Goal: Information Seeking & Learning: Learn about a topic

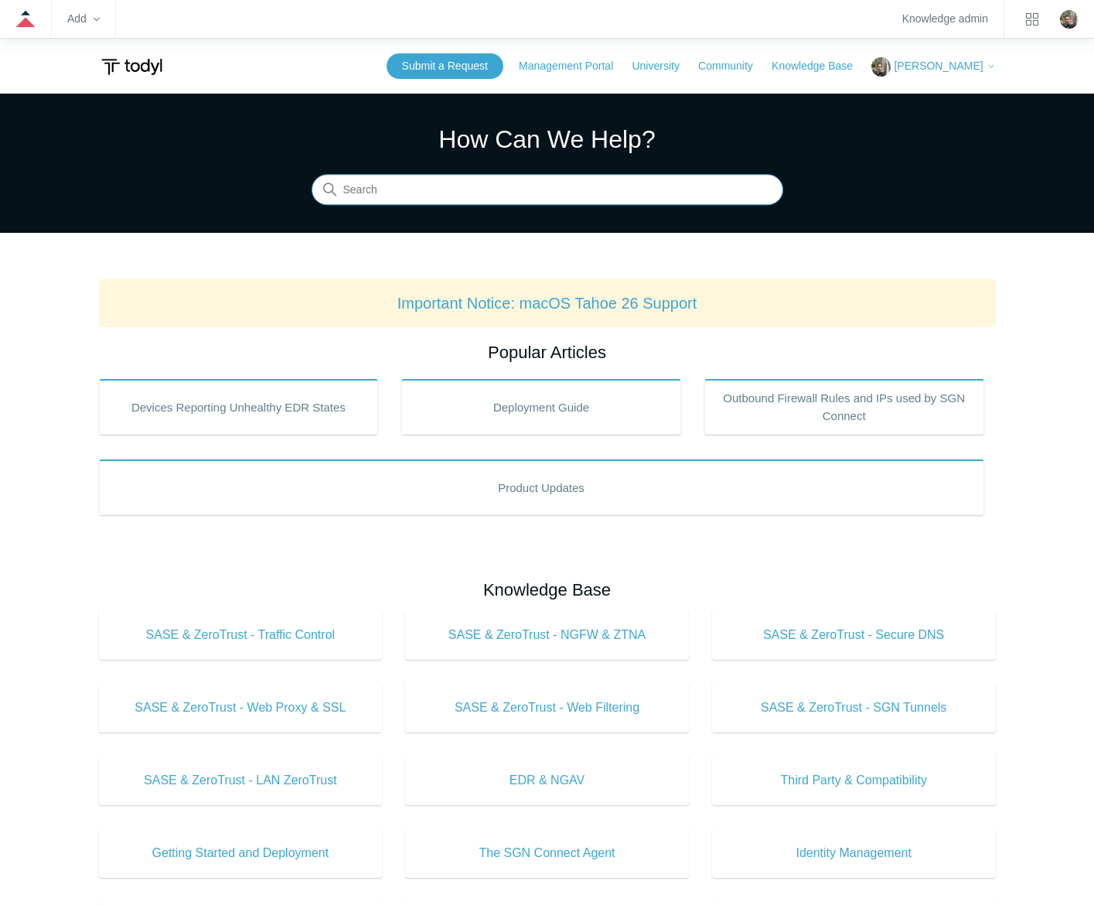
click at [485, 181] on input "Search" at bounding box center [548, 190] width 472 height 31
type input "installation error tls"
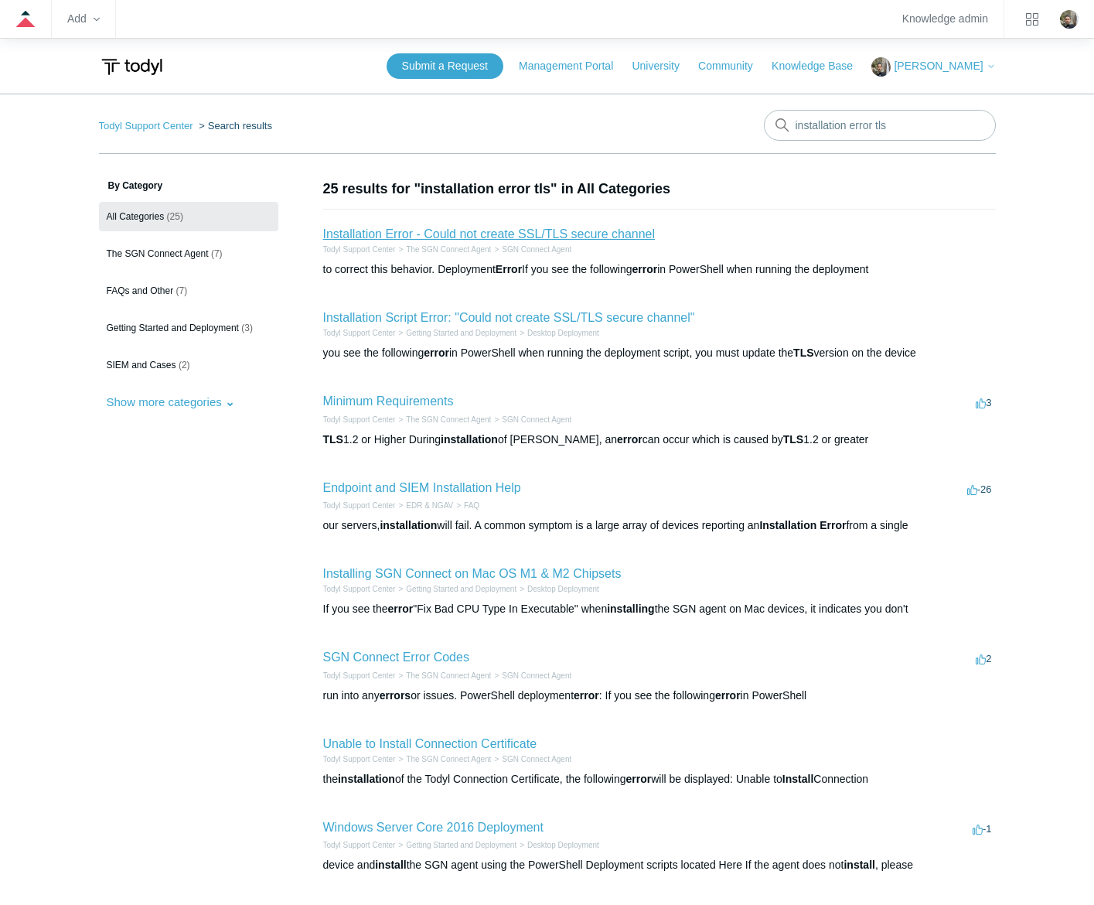
click at [496, 238] on link "Installation Error - Could not create SSL/TLS secure channel" at bounding box center [489, 233] width 332 height 13
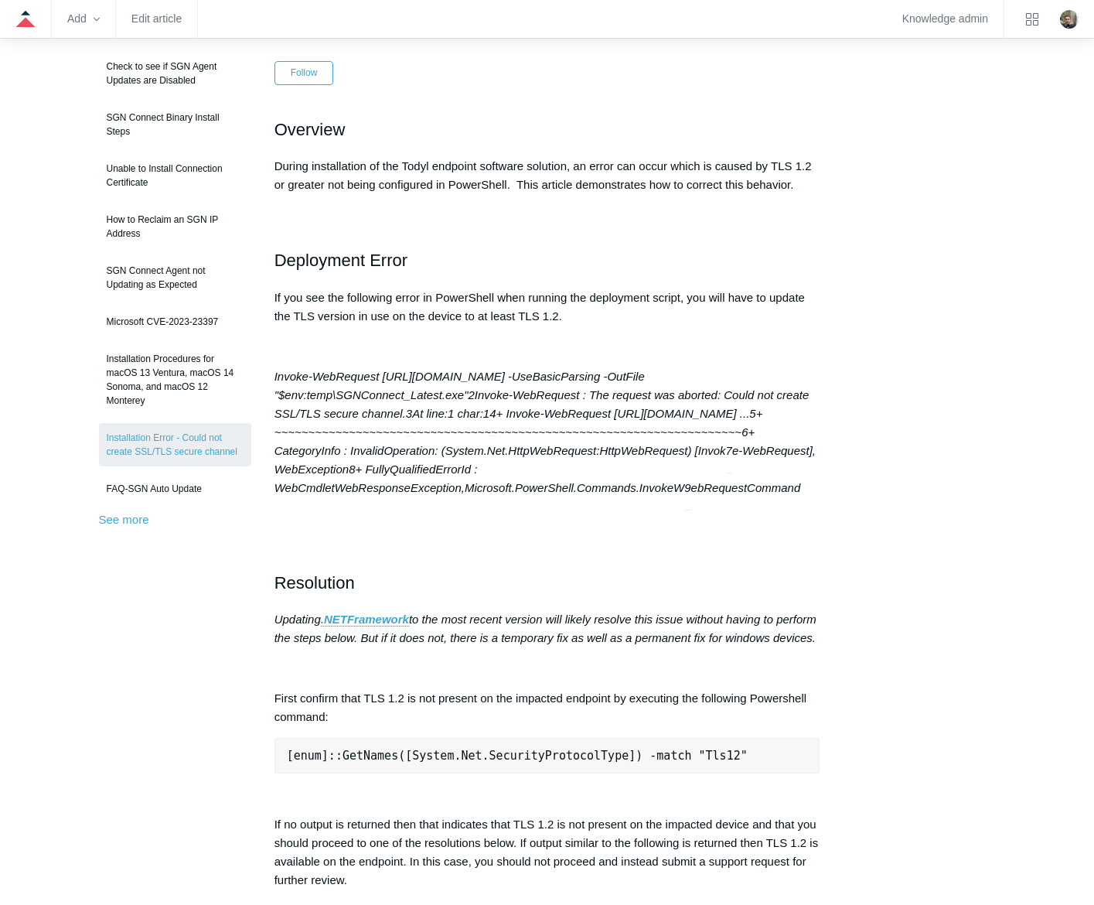
scroll to position [232, 0]
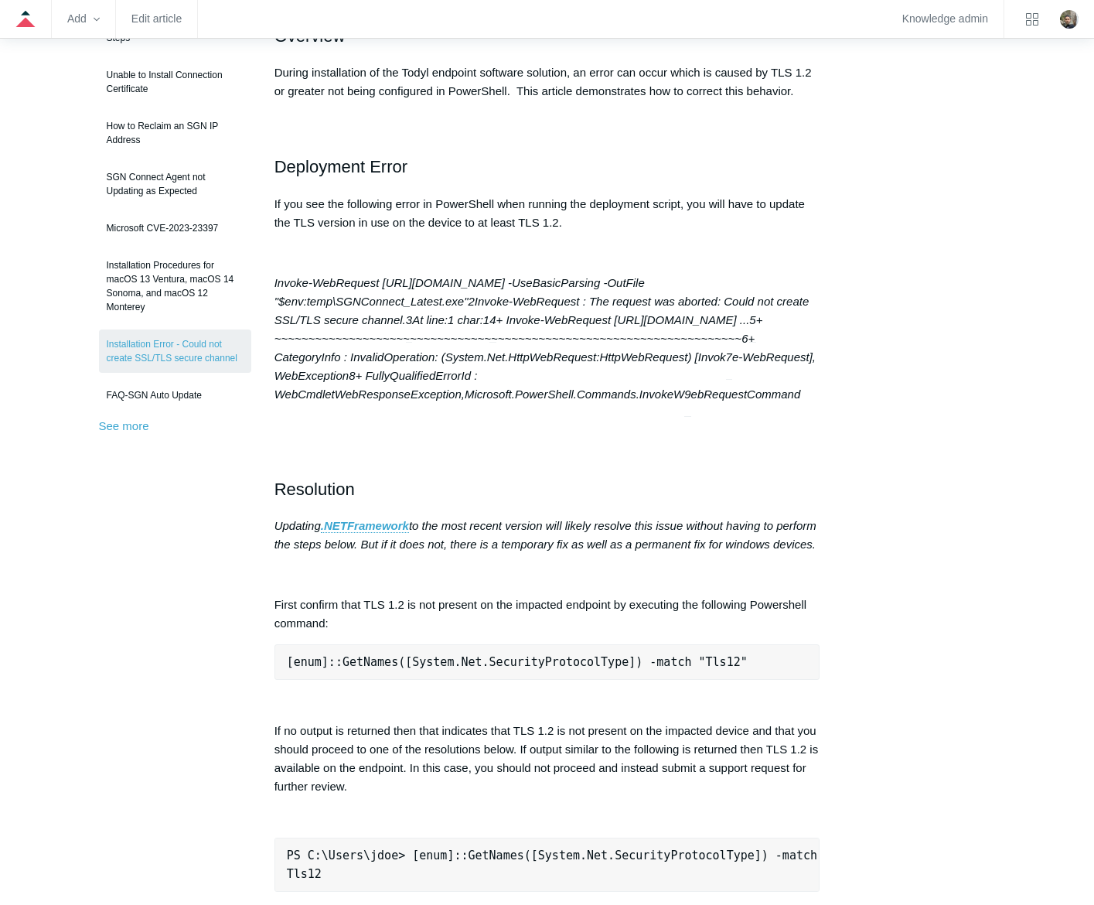
scroll to position [232, 0]
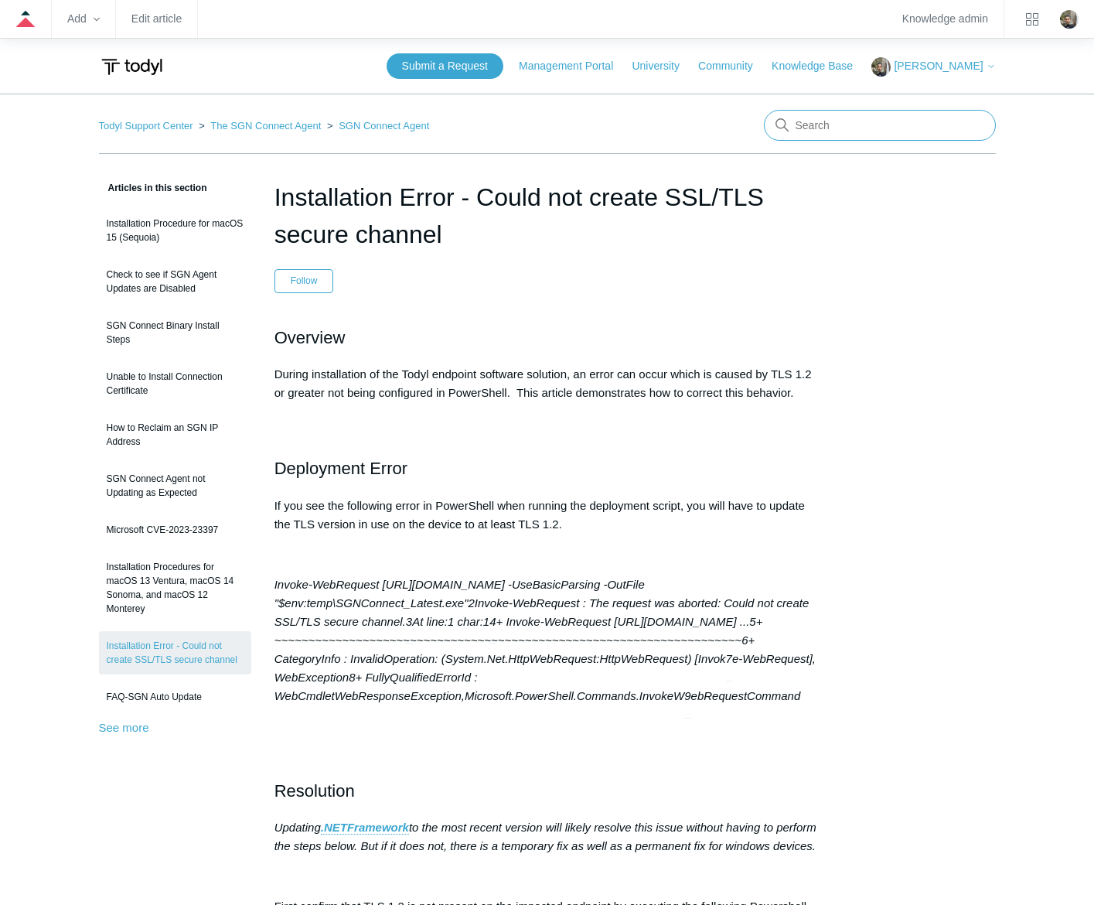
click at [821, 129] on input "Search" at bounding box center [880, 125] width 232 height 31
type input "minimum requirements"
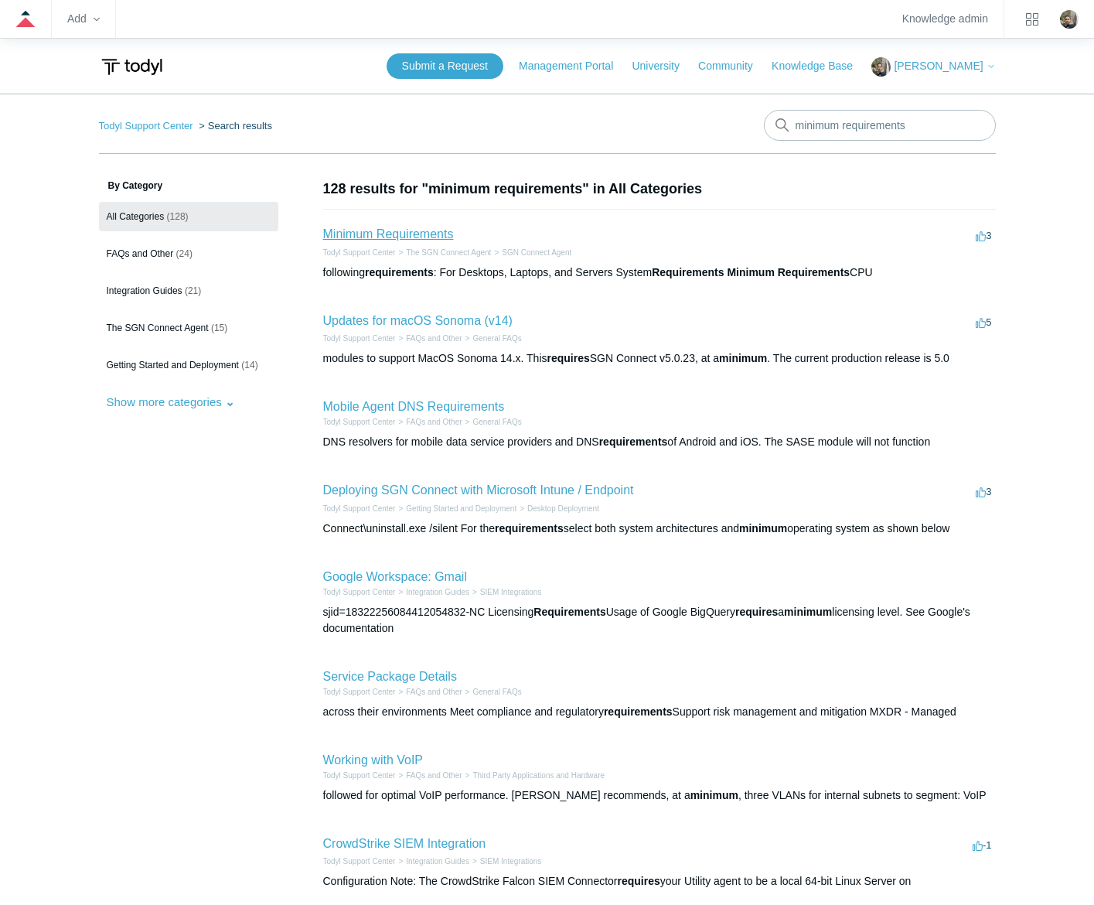
click at [356, 233] on link "Minimum Requirements" at bounding box center [388, 233] width 131 height 13
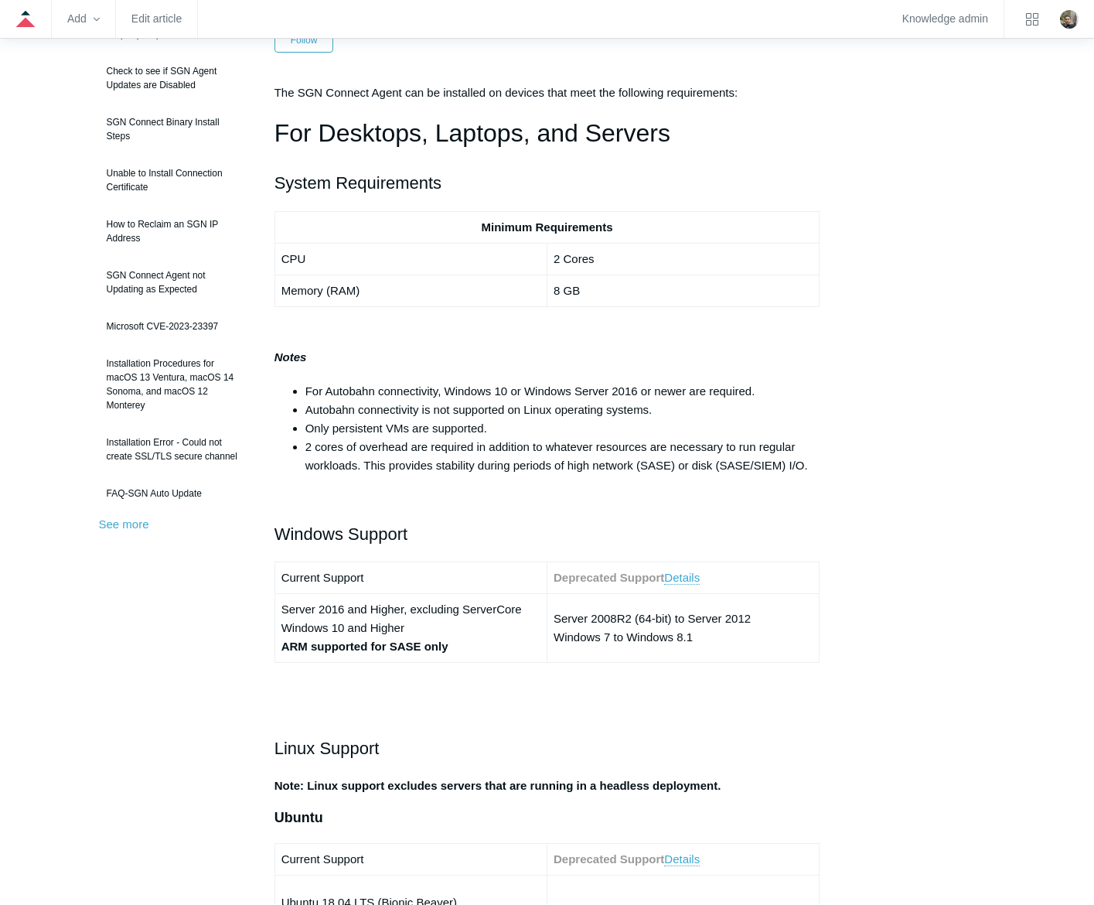
scroll to position [232, 0]
